Goal: Task Accomplishment & Management: Use online tool/utility

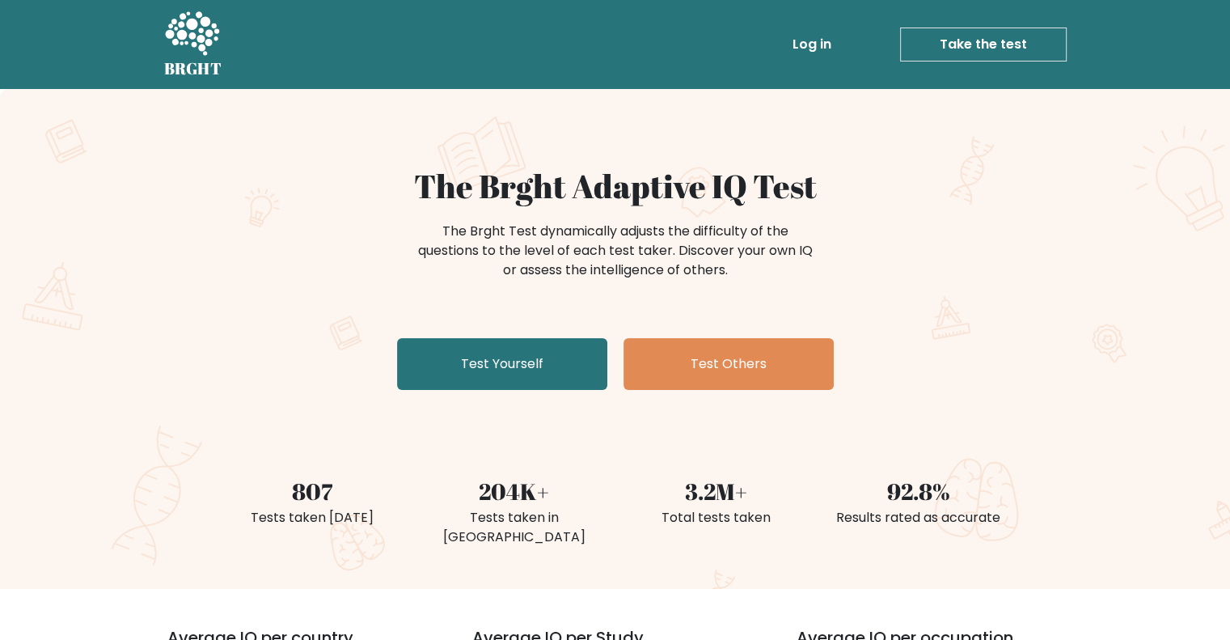
click at [996, 49] on link "Take the test" at bounding box center [983, 44] width 167 height 34
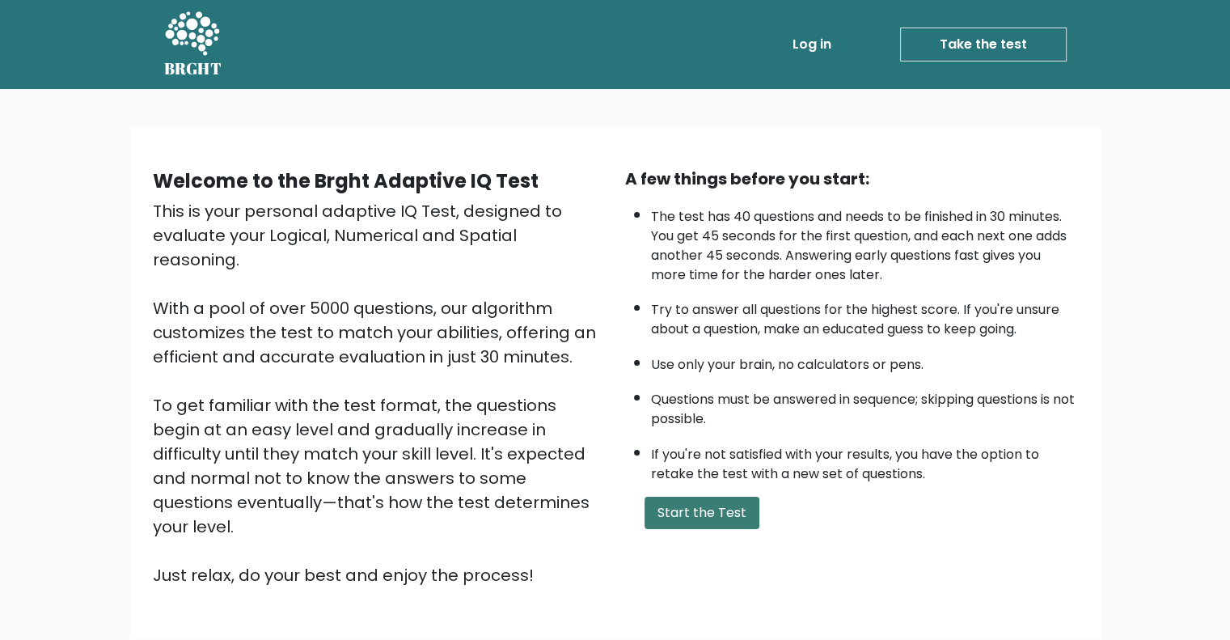
click at [662, 521] on button "Start the Test" at bounding box center [702, 513] width 115 height 32
